Goal: Information Seeking & Learning: Compare options

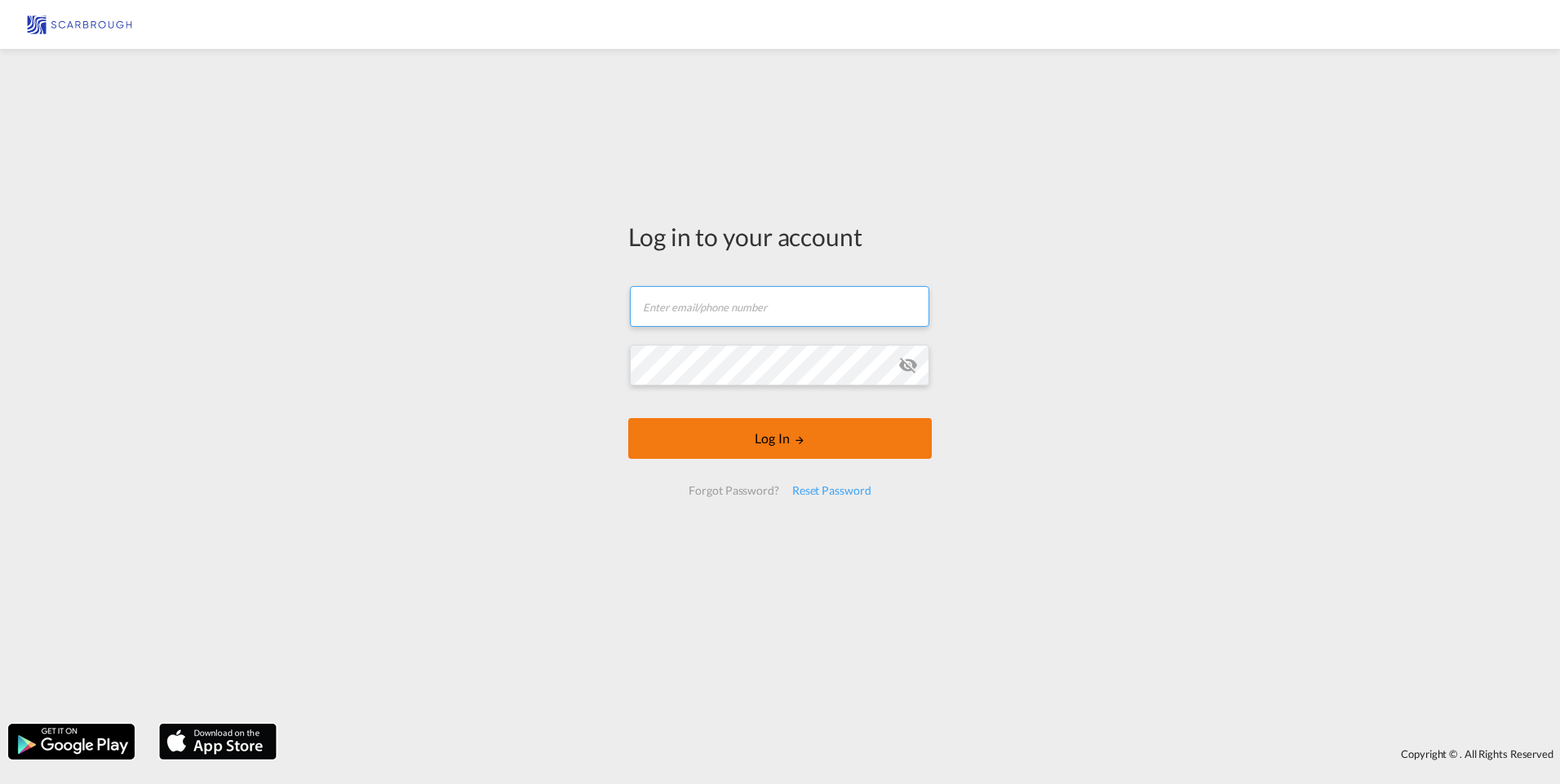
type input "[PERSON_NAME][EMAIL_ADDRESS][DOMAIN_NAME]"
click at [681, 425] on button "Log In" at bounding box center [780, 439] width 304 height 41
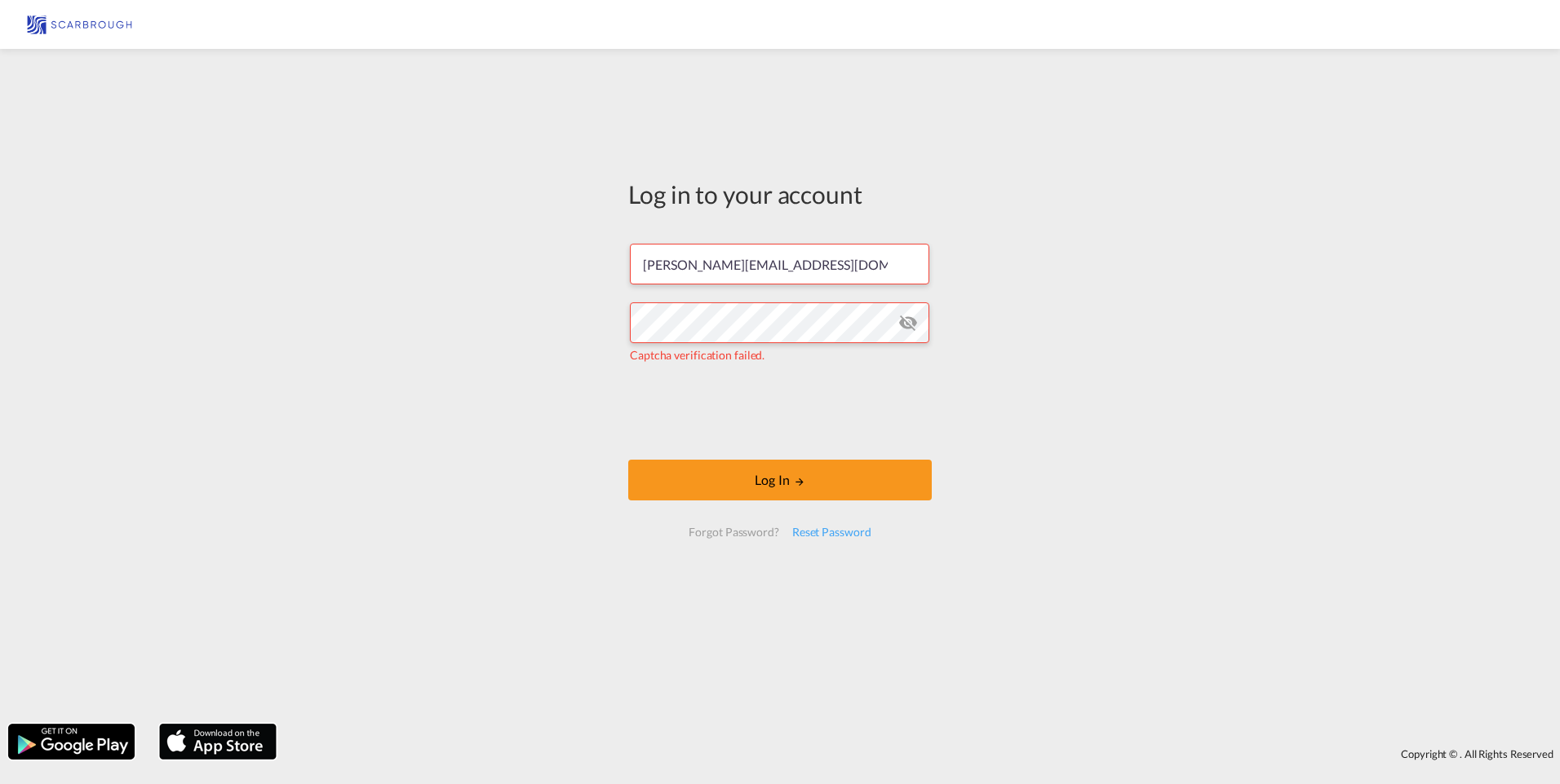
click at [912, 323] on md-icon "icon-eye-off" at bounding box center [908, 323] width 19 height 19
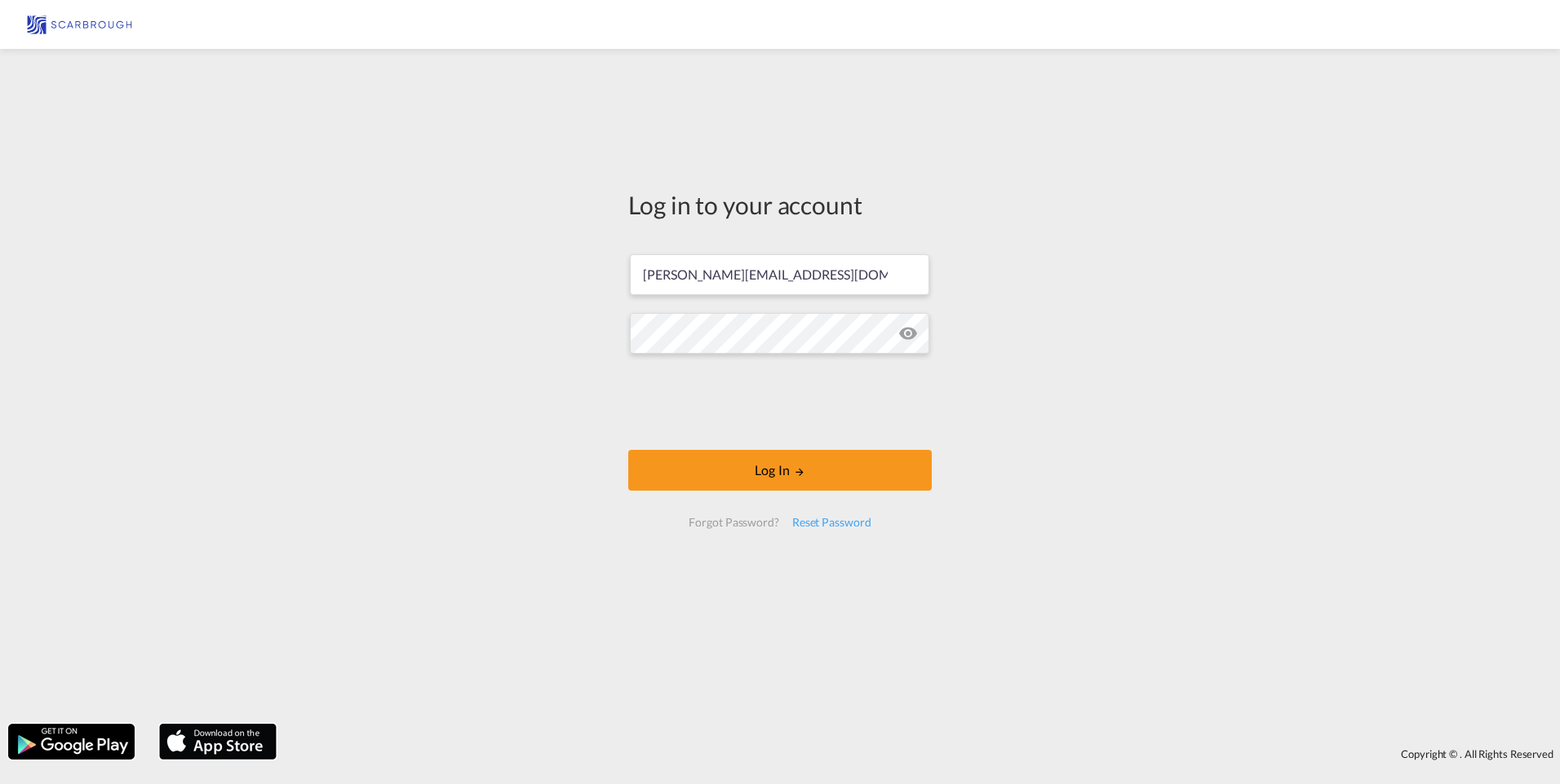
click at [1021, 345] on div "Log in to your account [PERSON_NAME][EMAIL_ADDRESS][DOMAIN_NAME] Log In Forgot …" at bounding box center [780, 386] width 1560 height 659
click at [717, 468] on button "Log In" at bounding box center [780, 471] width 304 height 41
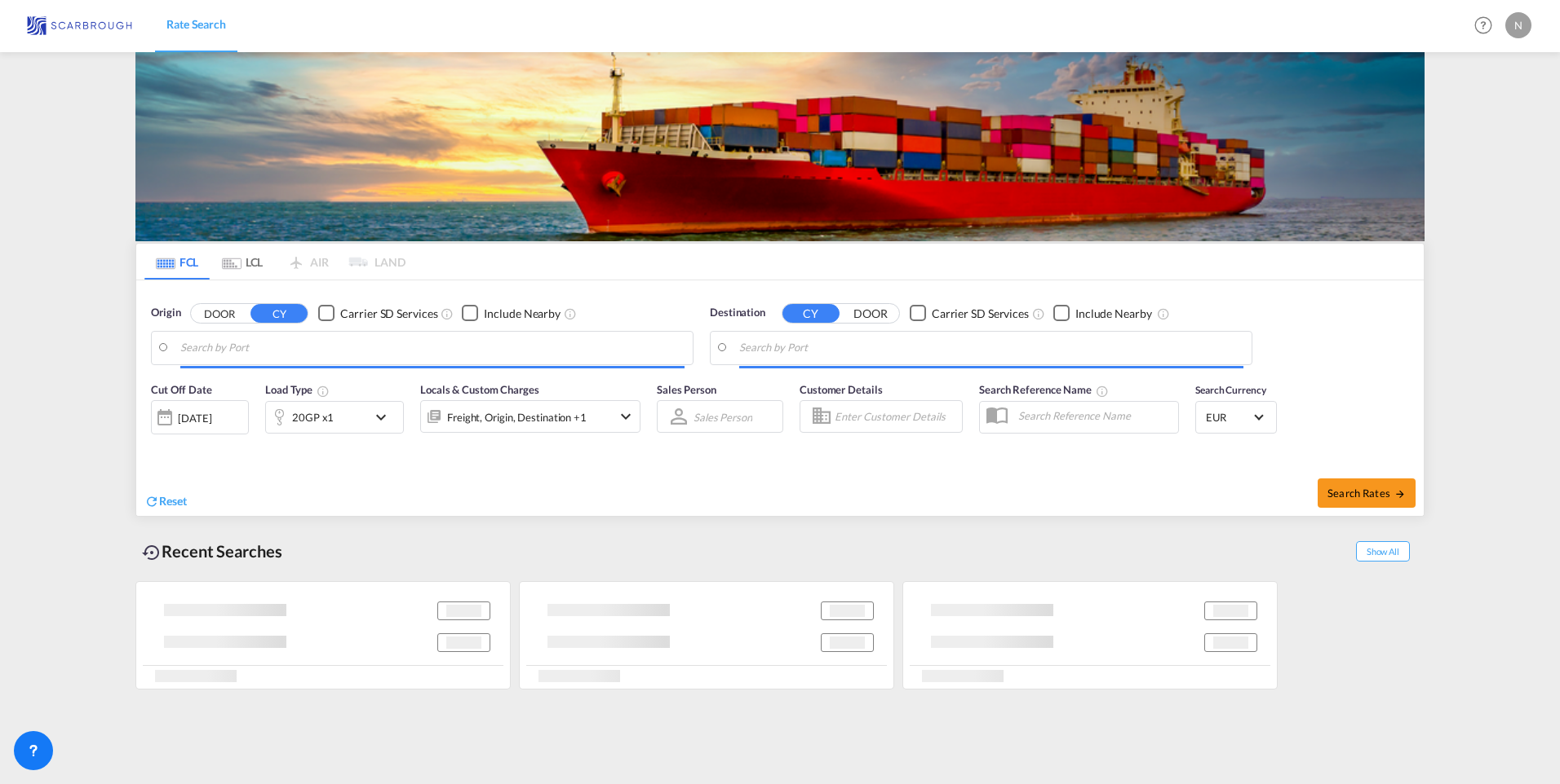
type input "[GEOGRAPHIC_DATA], NLRTM"
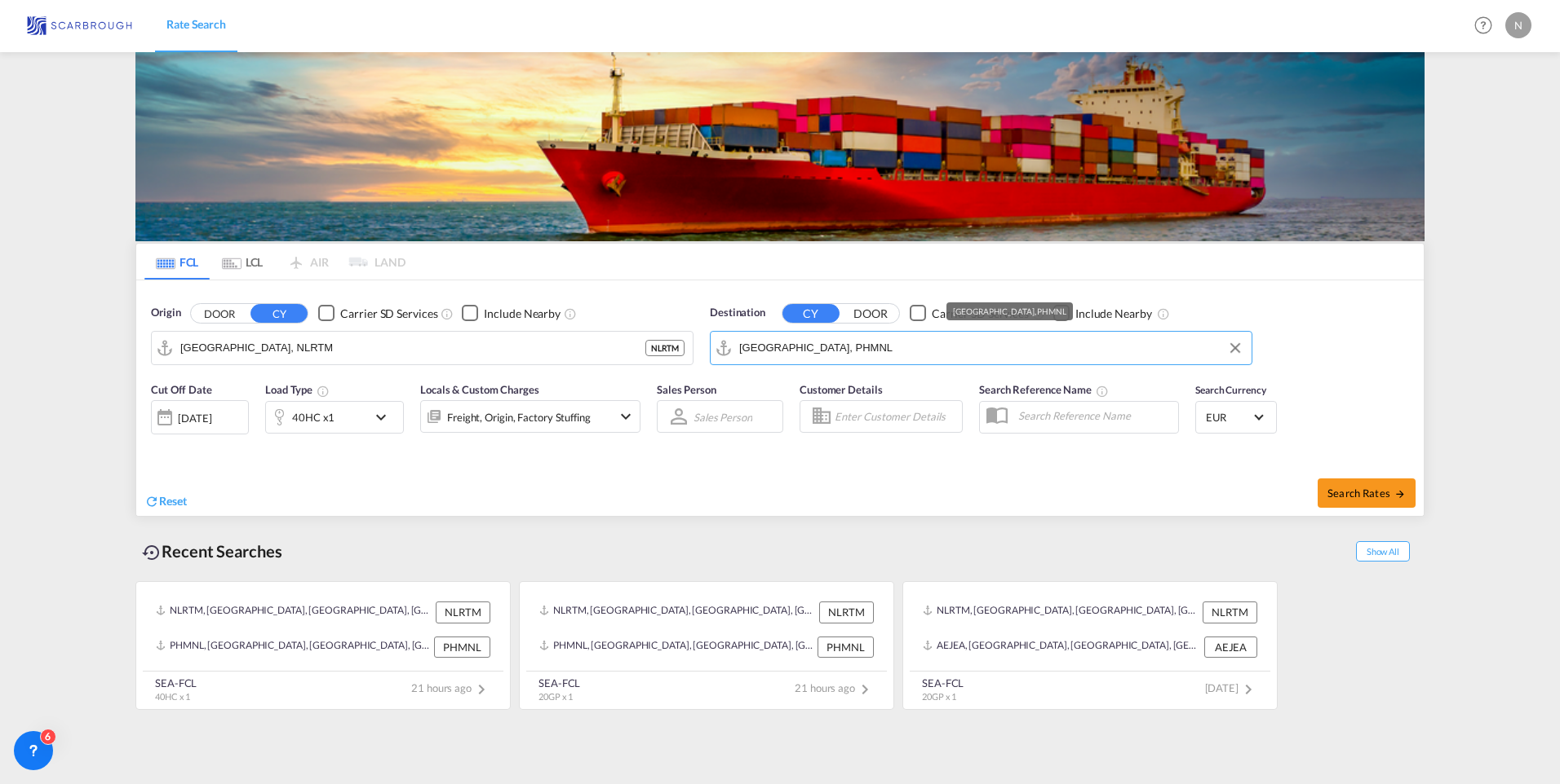
click at [822, 346] on input "[GEOGRAPHIC_DATA], PHMNL" at bounding box center [990, 347] width 504 height 24
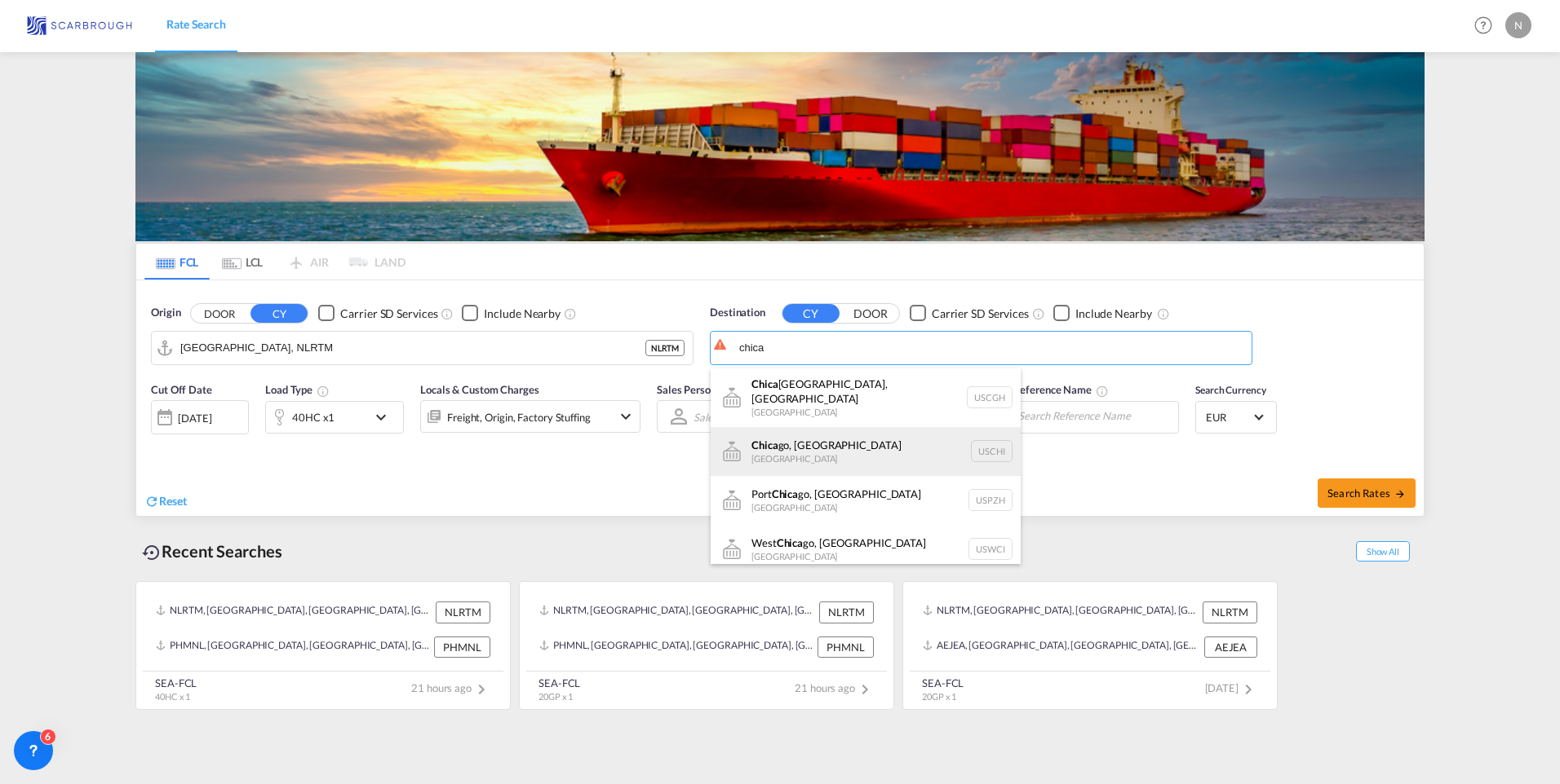
click at [810, 447] on div "Chica go, [GEOGRAPHIC_DATA] [GEOGRAPHIC_DATA]" at bounding box center [865, 451] width 310 height 49
type input "[GEOGRAPHIC_DATA], [GEOGRAPHIC_DATA], USCHI"
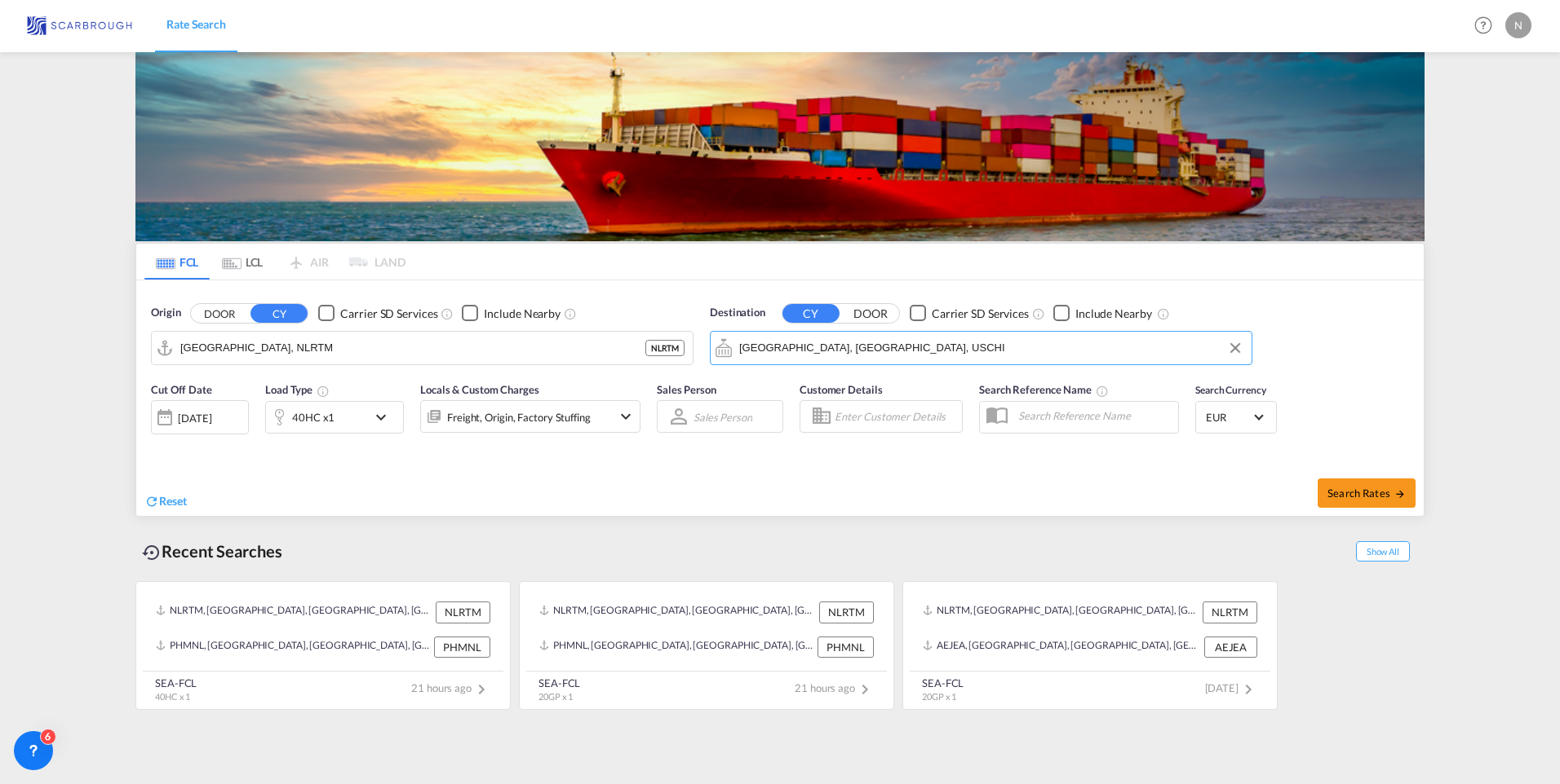
click at [1326, 355] on div "Origin DOOR CY Carrier SD Services Include Nearby [GEOGRAPHIC_DATA], NLRTM NLRT…" at bounding box center [780, 327] width 1287 height 93
click at [185, 413] on div "[DATE]" at bounding box center [194, 418] width 33 height 15
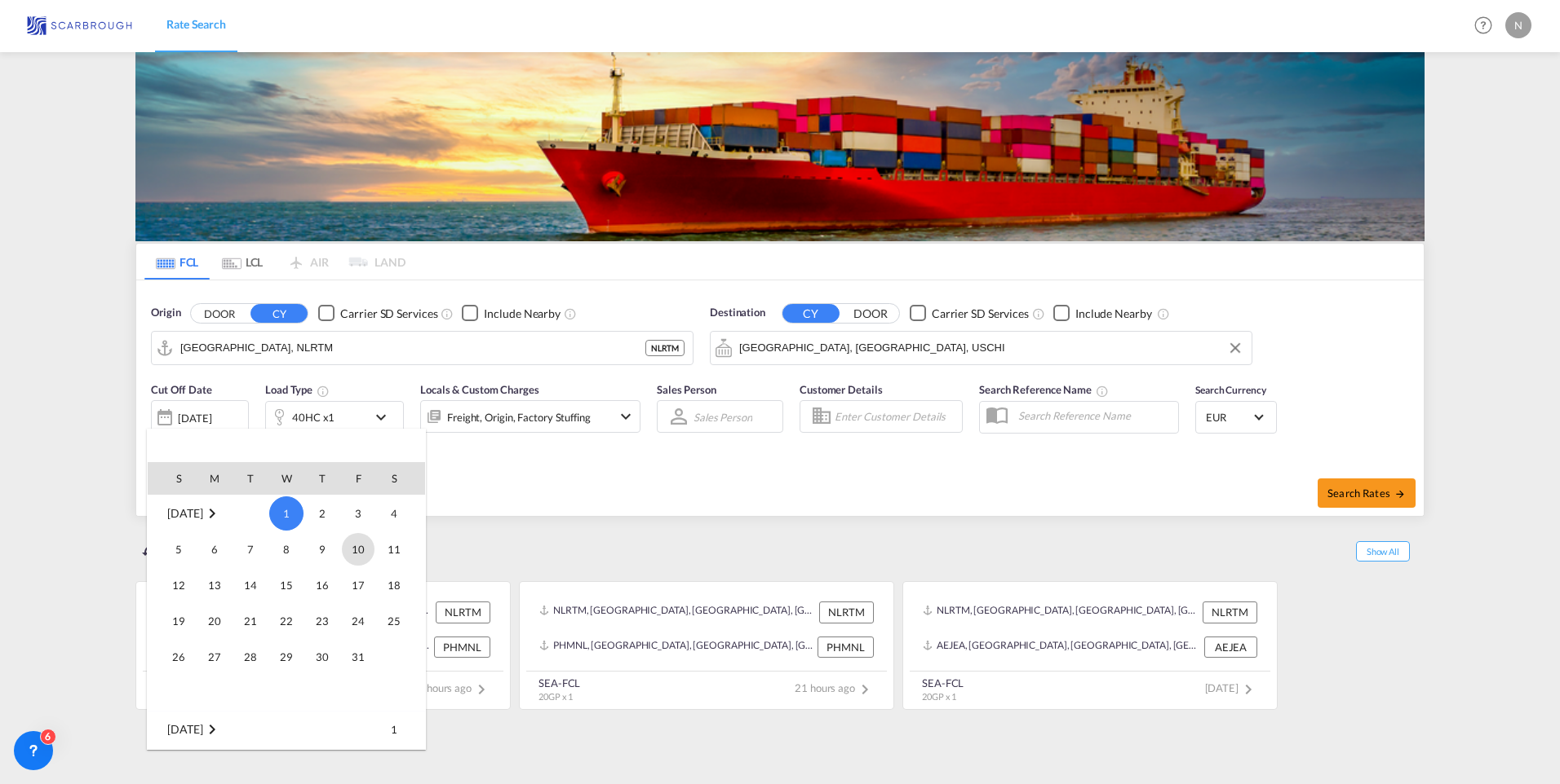
click at [365, 559] on span "10" at bounding box center [358, 550] width 33 height 33
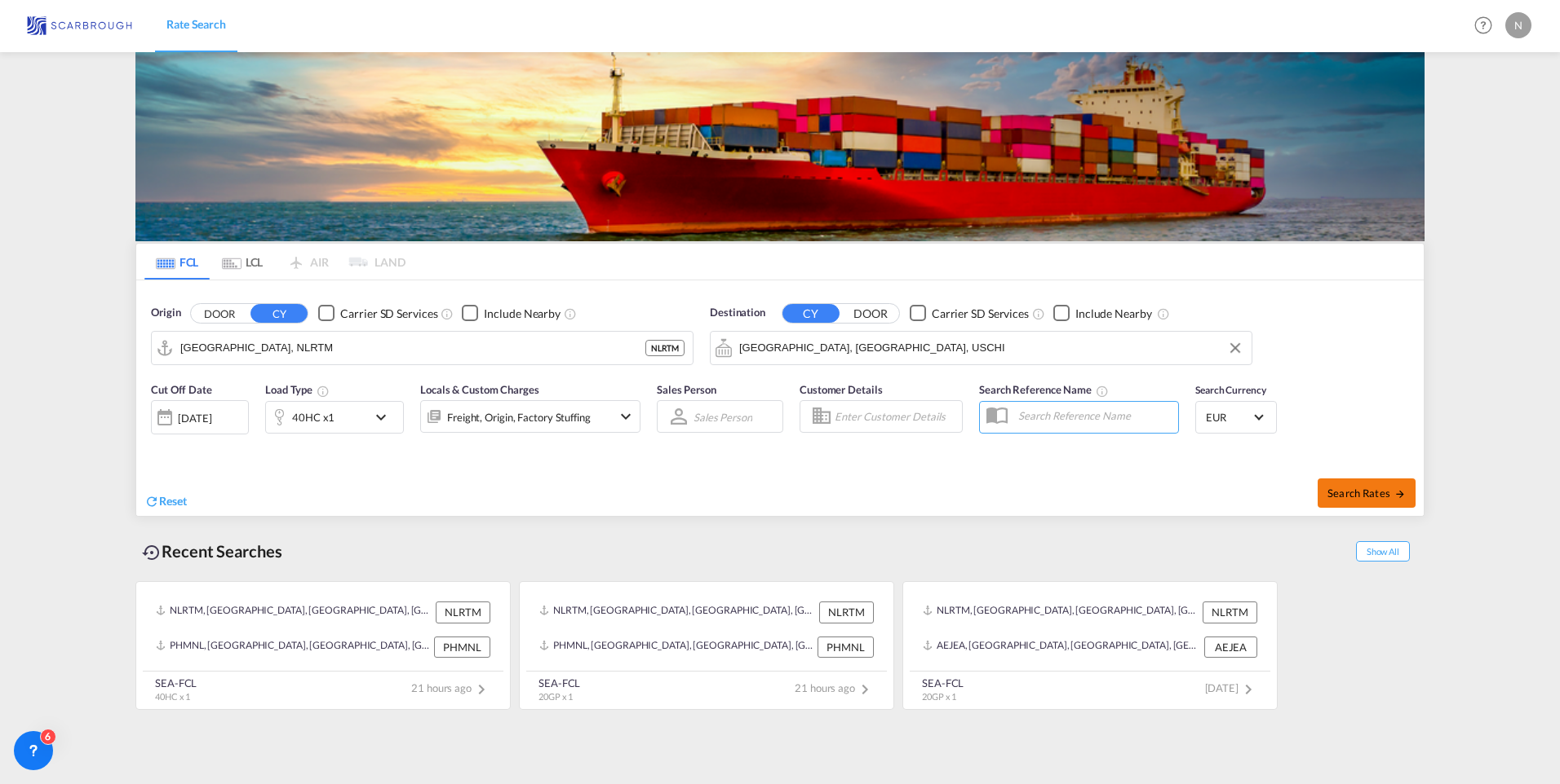
click at [1345, 490] on span "Search Rates" at bounding box center [1366, 493] width 79 height 13
type input "NLRTM to USCHI / [DATE]"
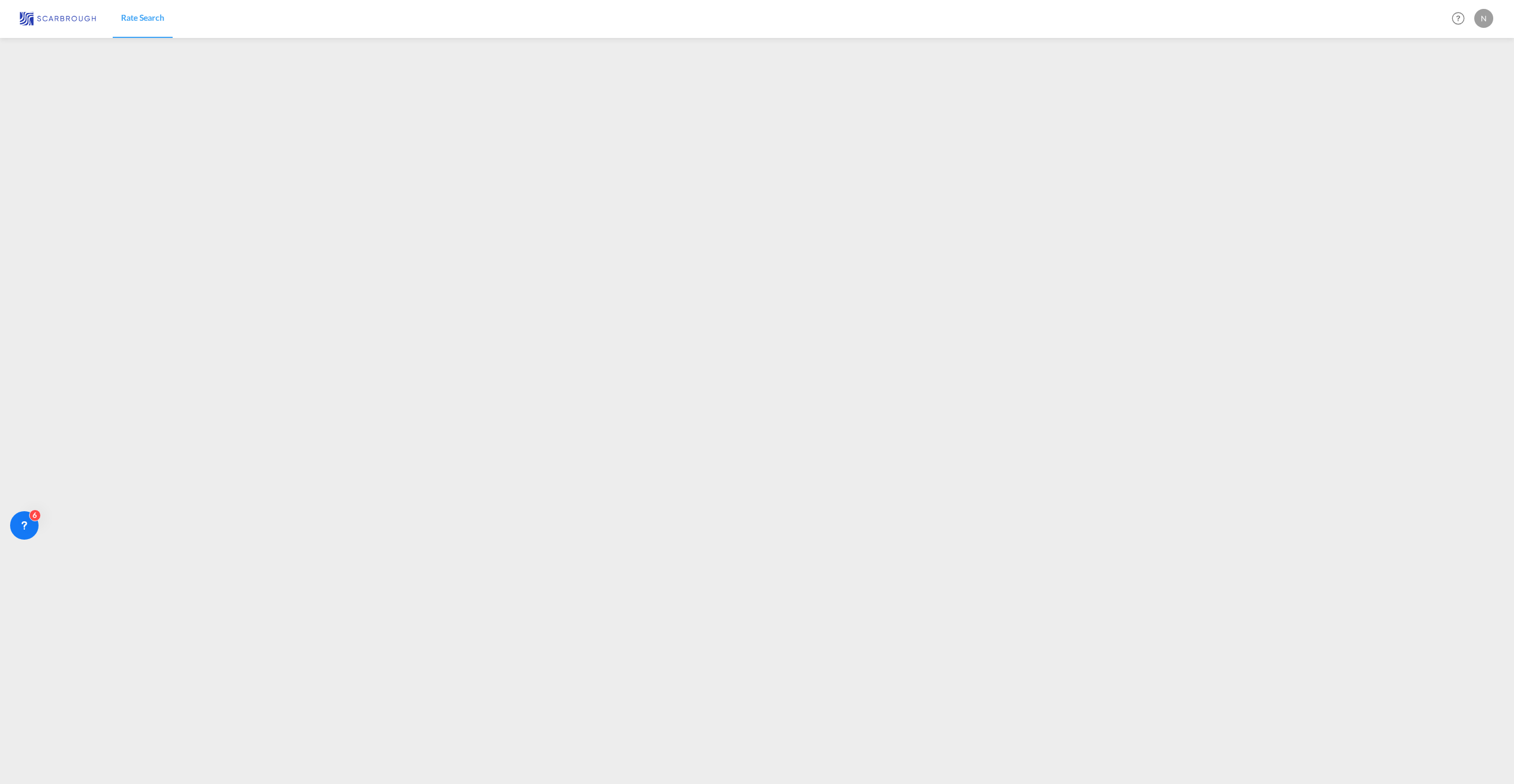
click at [153, 19] on span "Rate Search" at bounding box center [142, 18] width 43 height 10
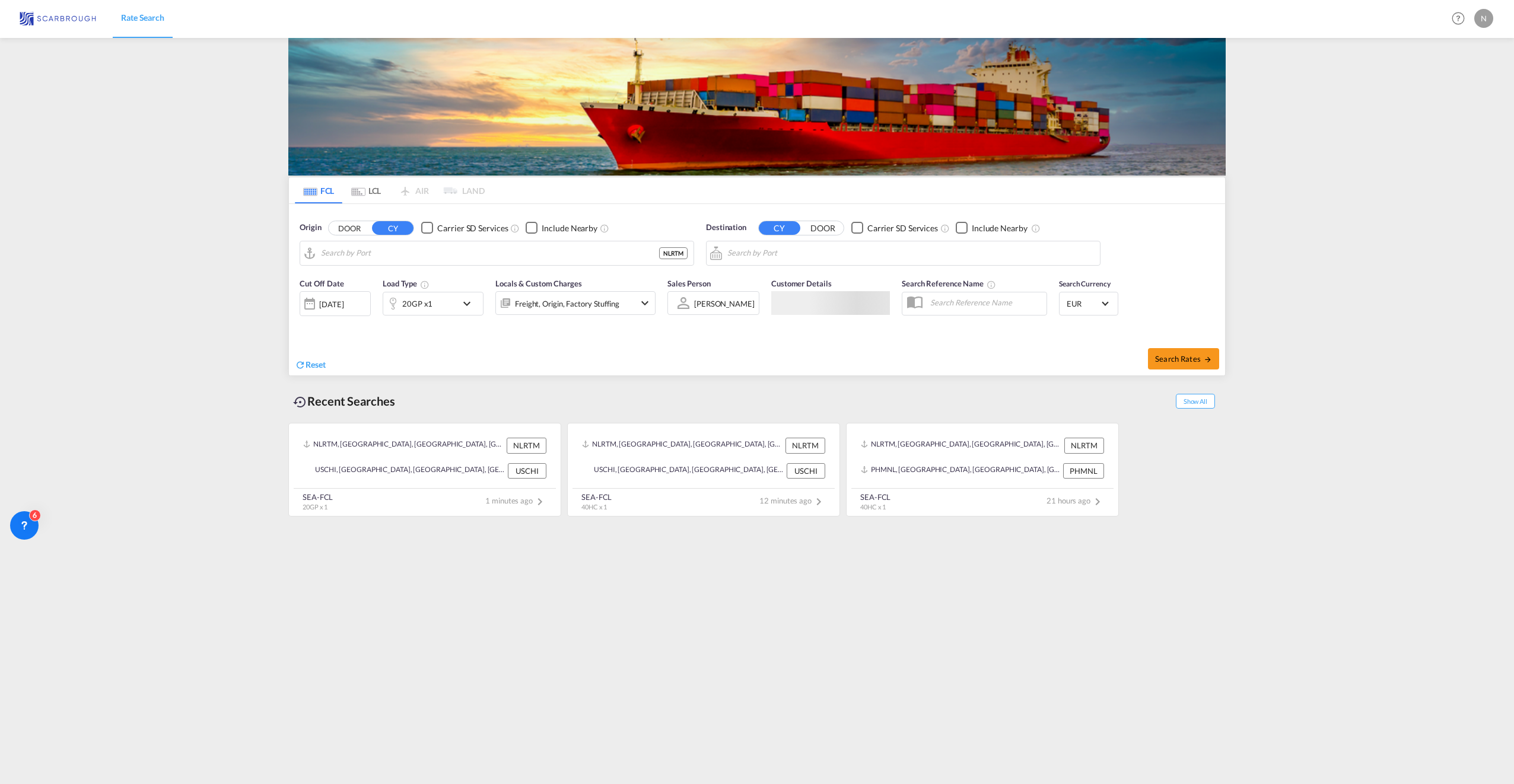
type input "[GEOGRAPHIC_DATA], NLRTM"
click at [784, 255] on input "[GEOGRAPHIC_DATA], [GEOGRAPHIC_DATA], USCHI" at bounding box center [910, 253] width 366 height 18
click at [763, 275] on div "[GEOGRAPHIC_DATA] , [GEOGRAPHIC_DATA] [GEOGRAPHIC_DATA] USOMA" at bounding box center [819, 289] width 225 height 43
type input "[GEOGRAPHIC_DATA], [GEOGRAPHIC_DATA], USOMA"
click at [1134, 354] on span "Search Rates" at bounding box center [1183, 358] width 57 height 9
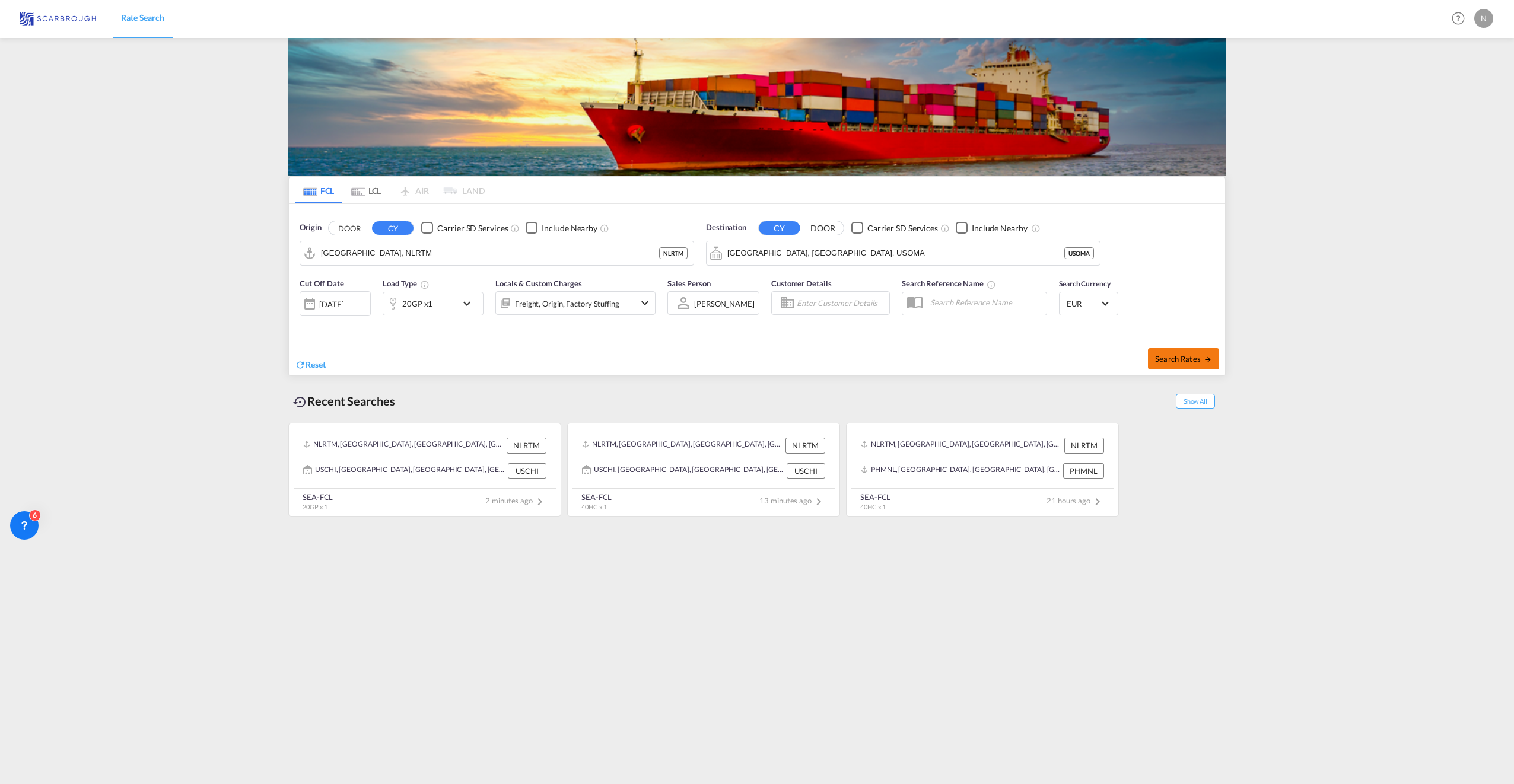
type input "NLRTM to USOMA / [DATE]"
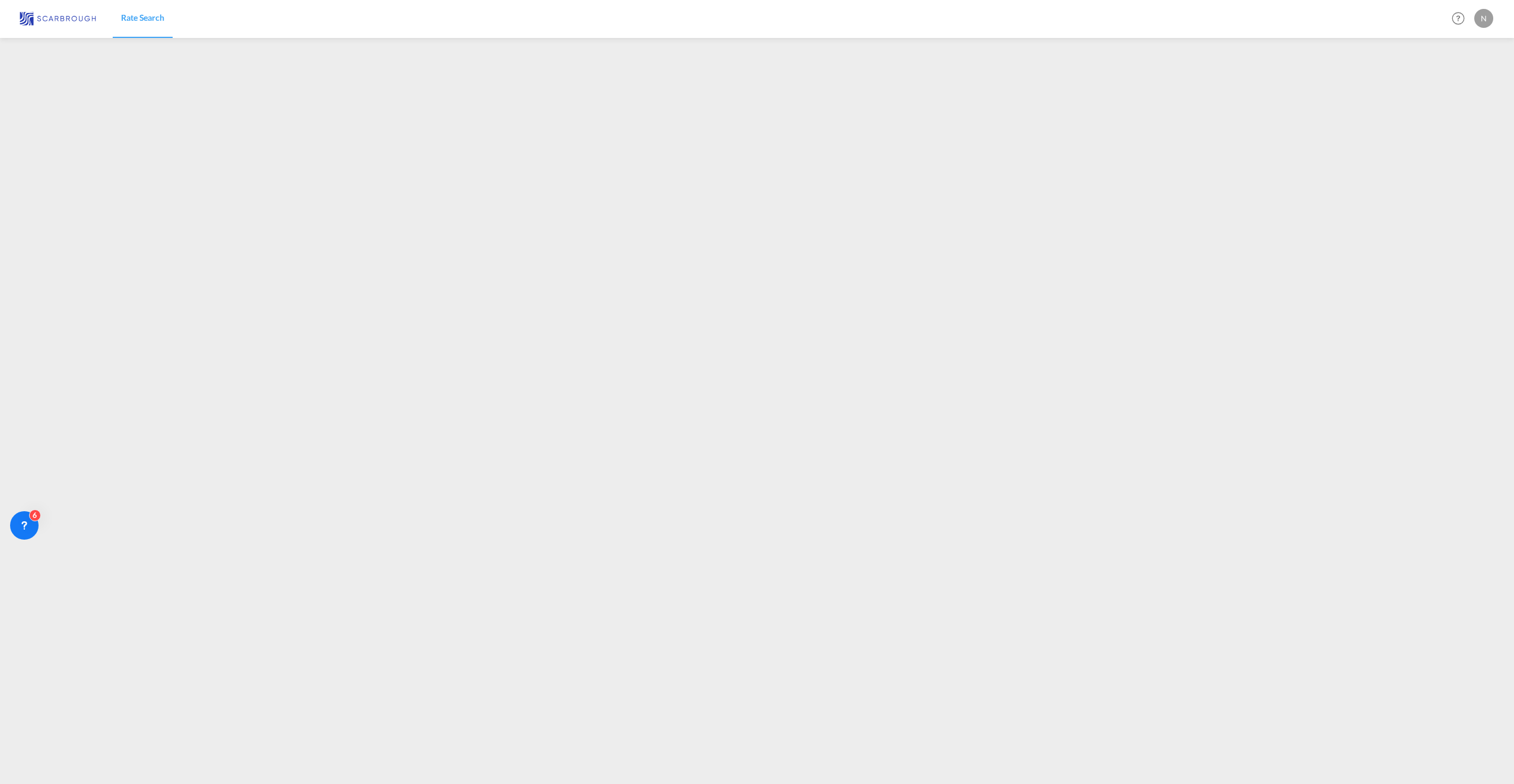
click at [152, 17] on span "Rate Search" at bounding box center [142, 18] width 43 height 10
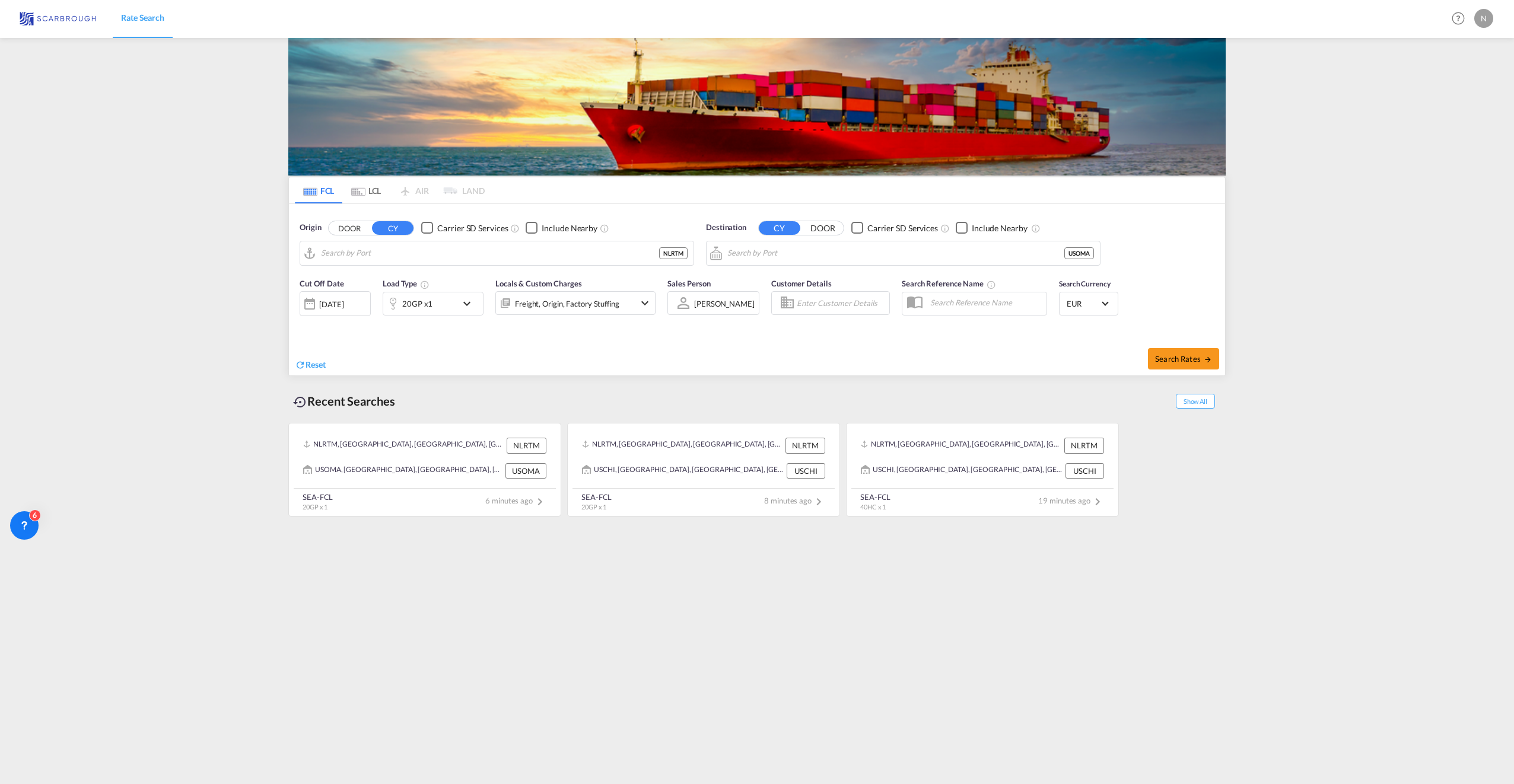
type input "[GEOGRAPHIC_DATA], NLRTM"
type input "[GEOGRAPHIC_DATA], [GEOGRAPHIC_DATA], USOMA"
click at [427, 301] on div "20GP x1" at bounding box center [417, 304] width 30 height 17
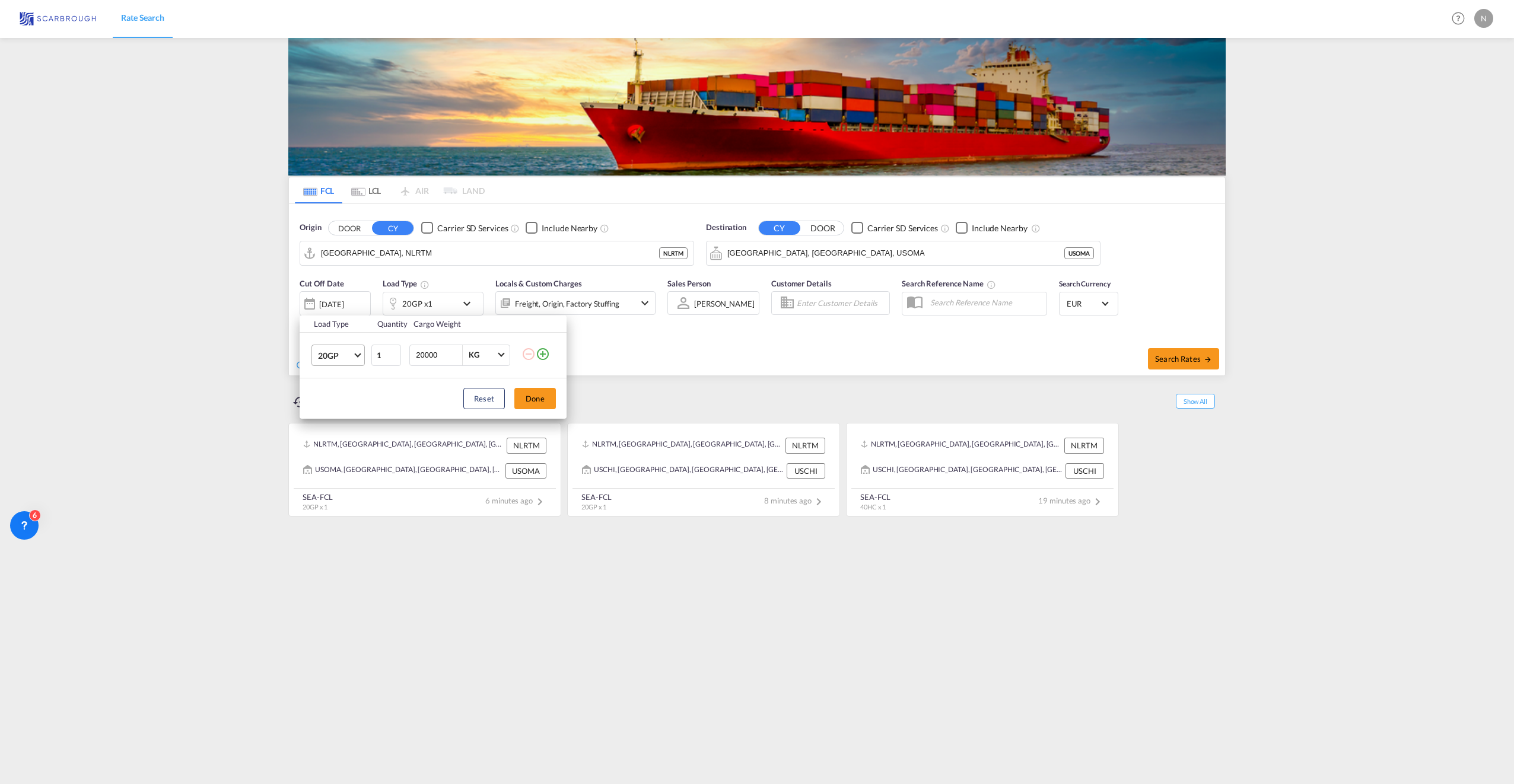
click at [353, 358] on md-select-value "20GP" at bounding box center [340, 355] width 47 height 20
click at [331, 409] on div "40HC" at bounding box center [328, 412] width 22 height 12
click at [541, 394] on button "Done" at bounding box center [535, 399] width 42 height 21
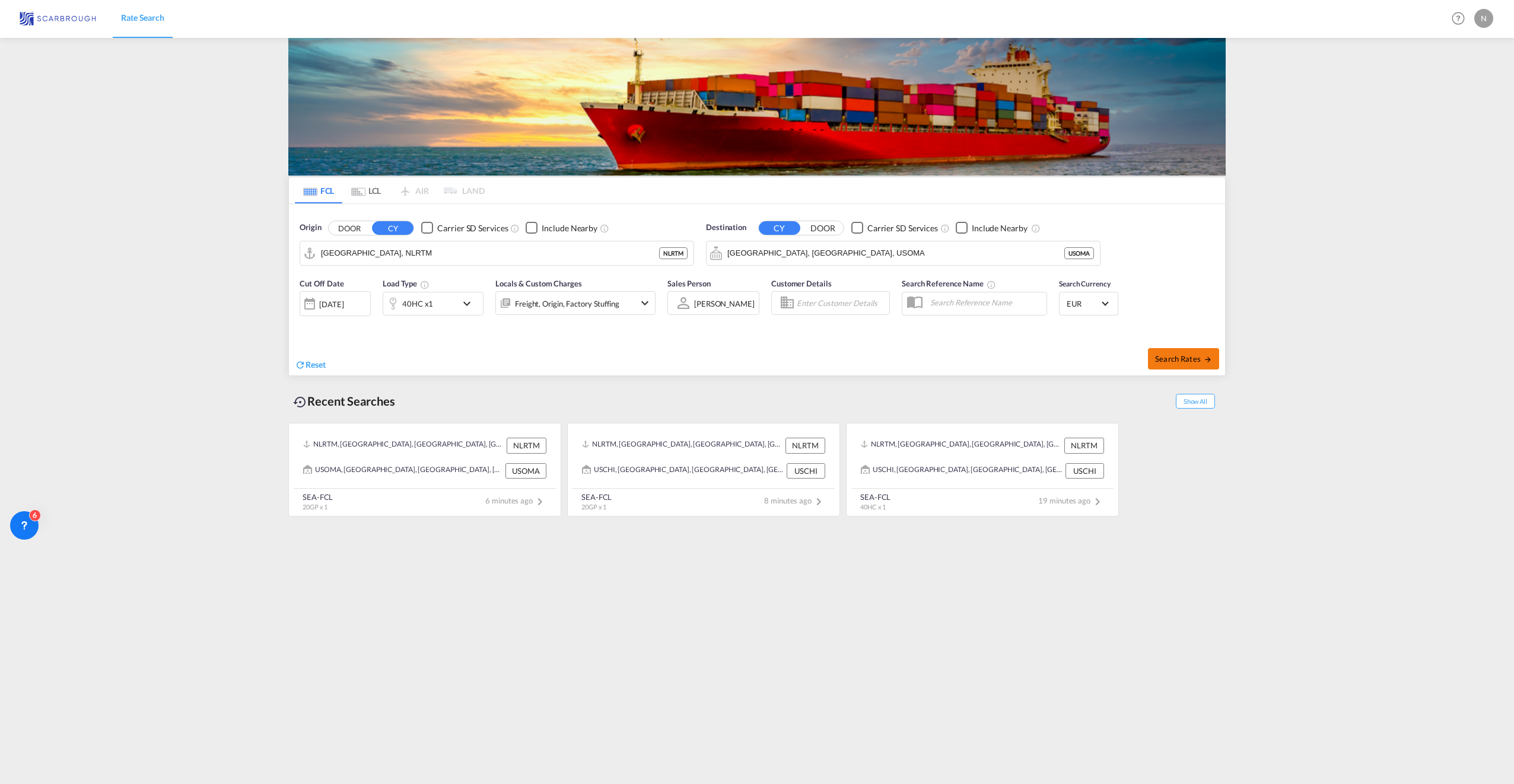
click at [1134, 356] on span "Search Rates" at bounding box center [1183, 358] width 57 height 9
type input "NLRTM to USOMA / [DATE]"
